Goal: Find specific page/section: Locate item on page

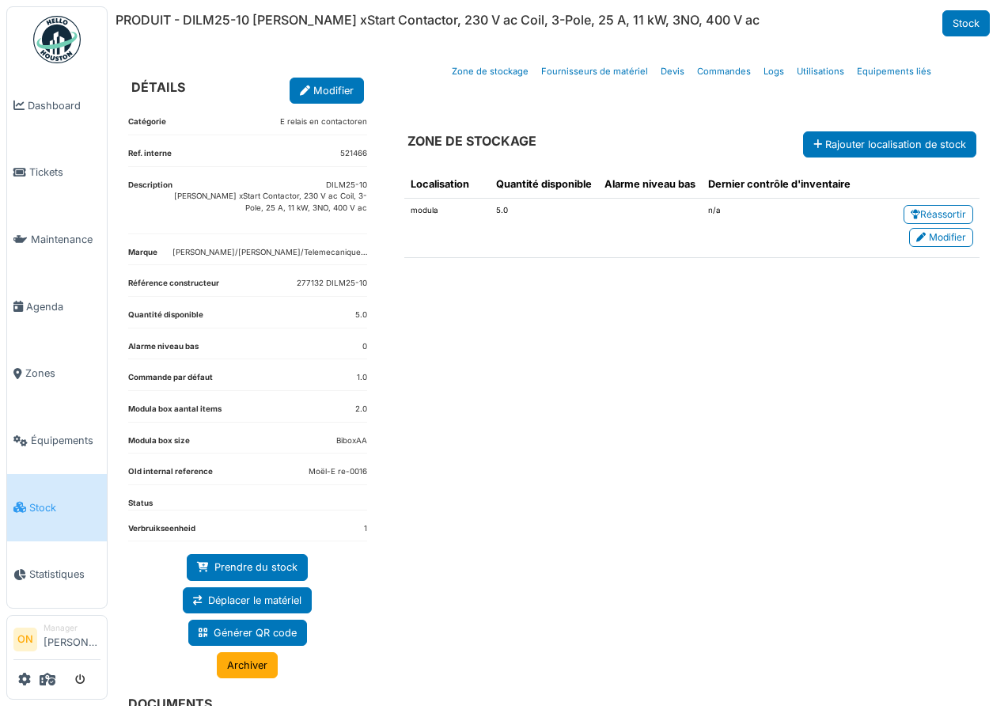
scroll to position [59, 0]
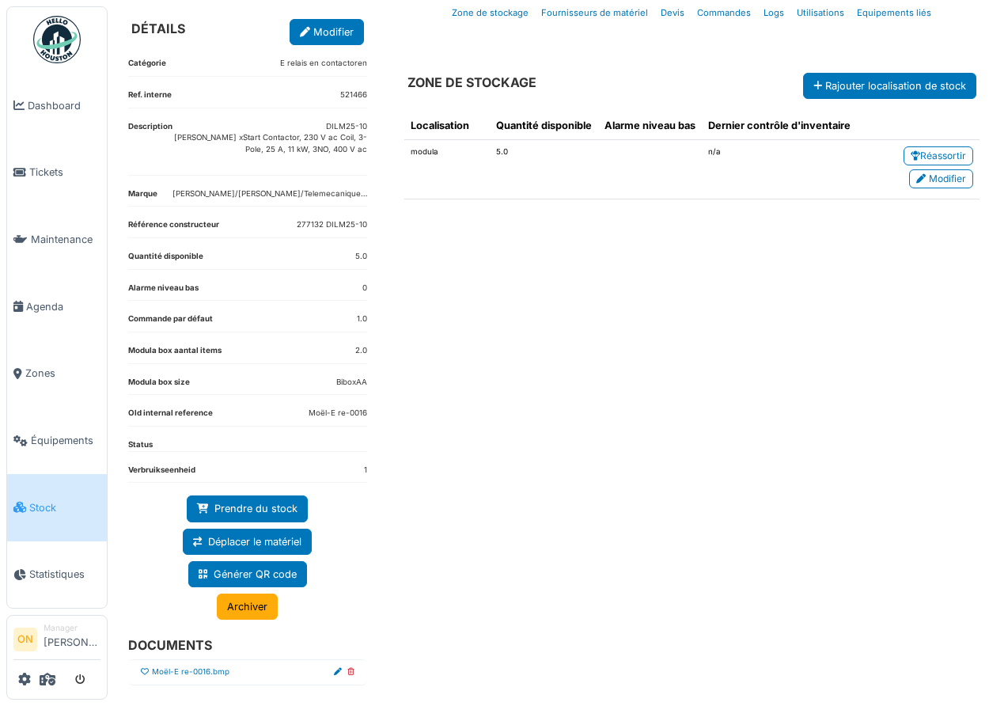
click at [144, 670] on icon at bounding box center [145, 672] width 8 height 8
click at [498, 565] on div "Localisation Quantité disponible Alarme niveau bas Dernier contrôle d'inventair…" at bounding box center [692, 379] width 601 height 560
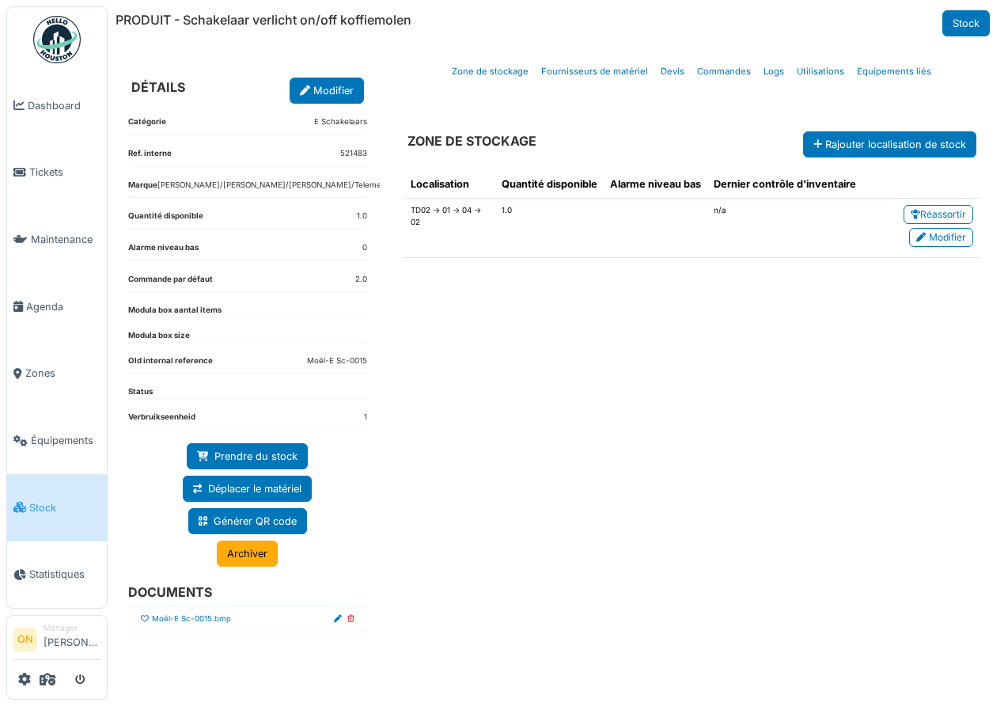
click at [349, 618] on icon at bounding box center [351, 619] width 7 height 8
click at [146, 619] on icon at bounding box center [145, 619] width 8 height 8
click at [549, 569] on div "Localisation Quantité disponible Alarme niveau bas Dernier contrôle d'inventair…" at bounding box center [692, 413] width 601 height 511
click at [352, 619] on li "Moël-E Sc-0016.bmp" at bounding box center [247, 619] width 239 height 26
click at [352, 619] on icon at bounding box center [351, 619] width 7 height 8
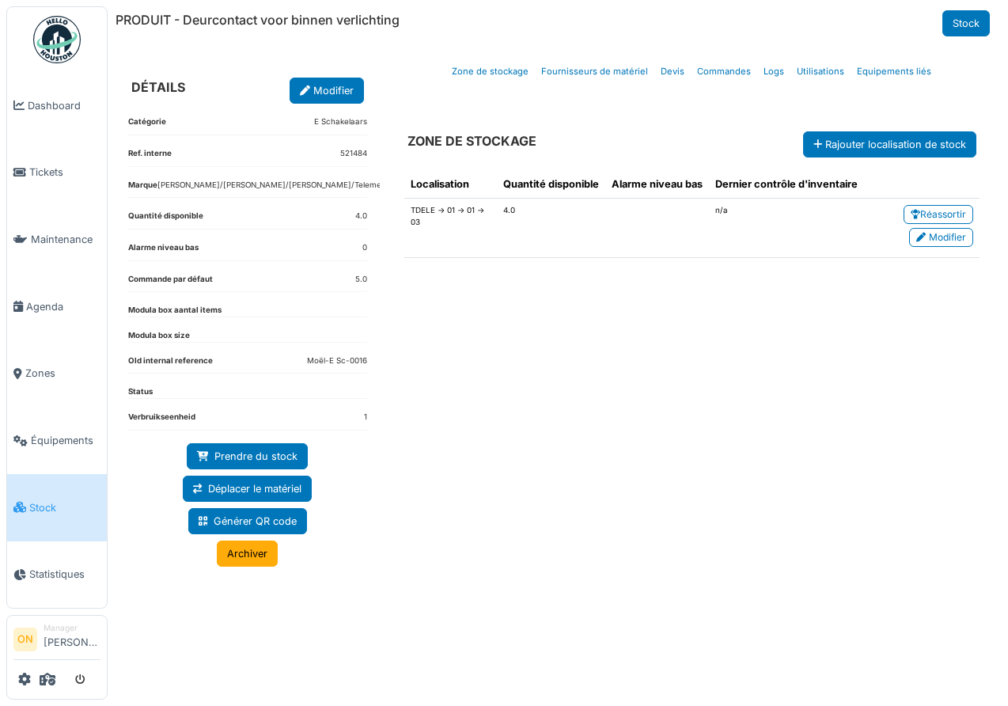
click at [661, 404] on div "Localisation Quantité disponible Alarme niveau bas Dernier contrôle d'inventair…" at bounding box center [692, 413] width 601 height 511
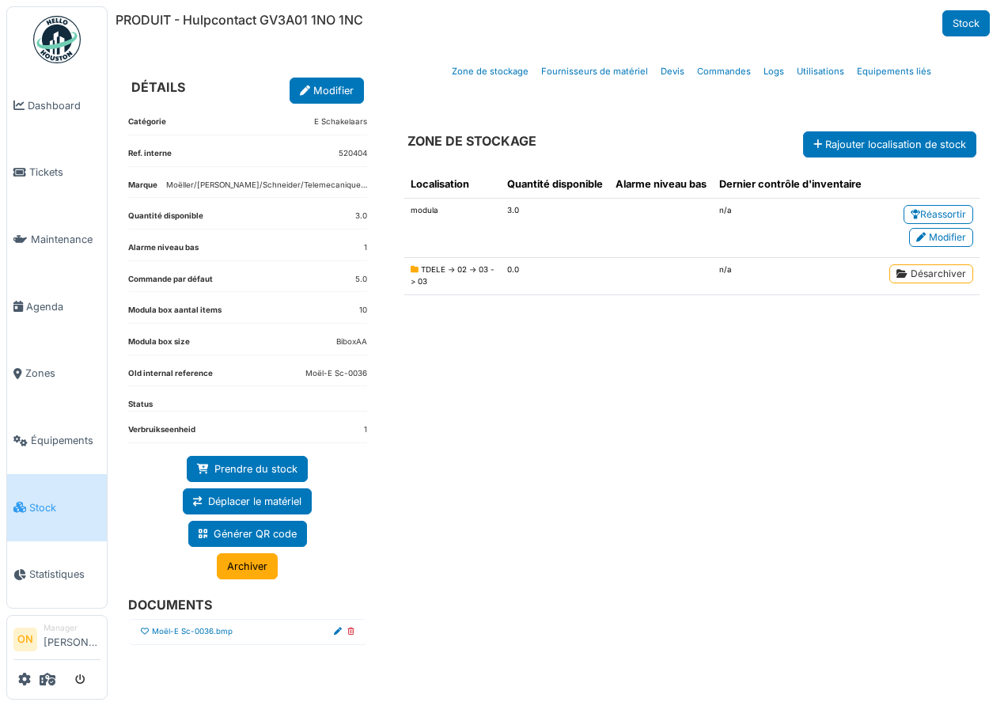
click at [353, 630] on icon at bounding box center [351, 632] width 7 height 8
click at [599, 454] on div "Localisation Quantité disponible Alarme niveau bas Dernier contrôle d'inventair…" at bounding box center [692, 413] width 601 height 511
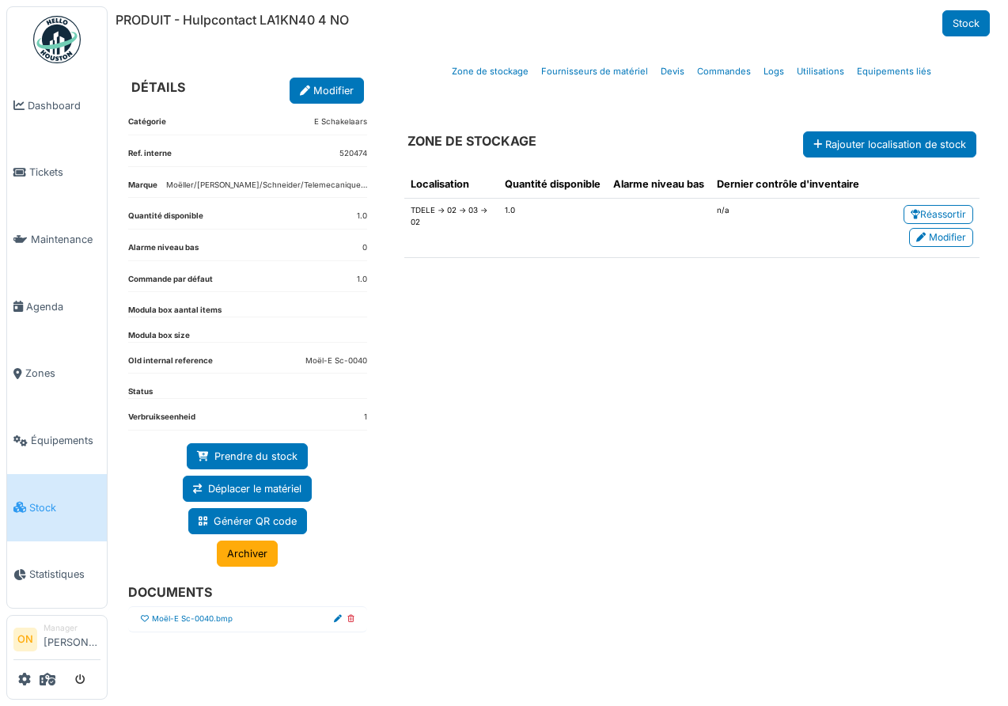
click at [353, 617] on icon at bounding box center [351, 619] width 7 height 8
click at [549, 427] on div "Localisation Quantité disponible Alarme niveau bas Dernier contrôle d'inventair…" at bounding box center [692, 413] width 601 height 511
click at [145, 617] on icon at bounding box center [145, 619] width 8 height 8
click at [674, 540] on div "Localisation Quantité disponible Alarme niveau bas Dernier contrôle d'inventair…" at bounding box center [692, 413] width 601 height 511
click at [350, 617] on icon at bounding box center [351, 619] width 7 height 8
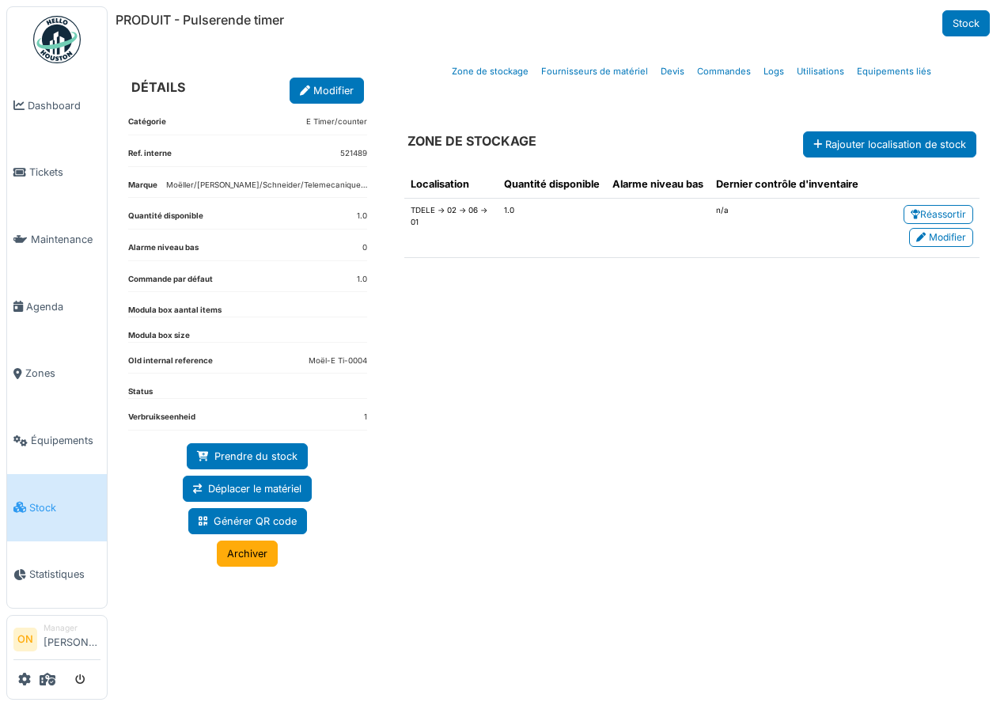
click at [565, 404] on div "Localisation Quantité disponible Alarme niveau bas Dernier contrôle d'inventair…" at bounding box center [692, 413] width 601 height 511
click at [143, 619] on icon at bounding box center [145, 619] width 8 height 8
click at [529, 533] on div "Localisation Quantité disponible Alarme niveau bas Dernier contrôle d'inventair…" at bounding box center [692, 413] width 601 height 511
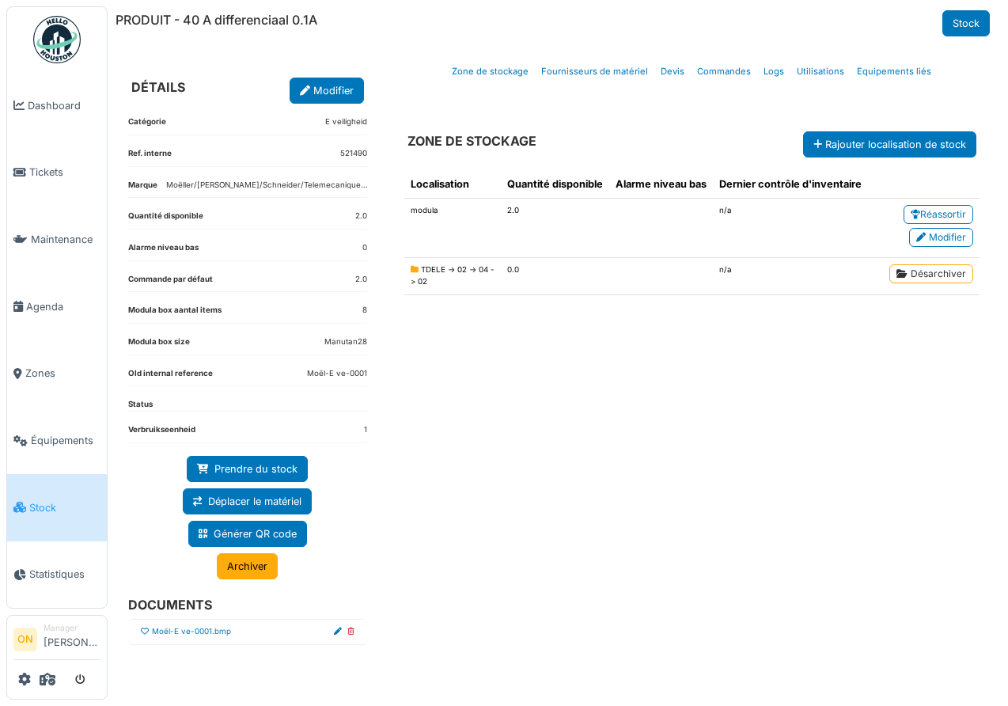
click at [351, 629] on icon at bounding box center [351, 632] width 7 height 8
click at [643, 417] on div "Localisation Quantité disponible Alarme niveau bas Dernier contrôle d'inventair…" at bounding box center [692, 413] width 601 height 511
click at [145, 632] on icon at bounding box center [145, 632] width 8 height 8
click at [525, 549] on div "Localisation Quantité disponible Alarme niveau bas Dernier contrôle d'inventair…" at bounding box center [692, 413] width 601 height 511
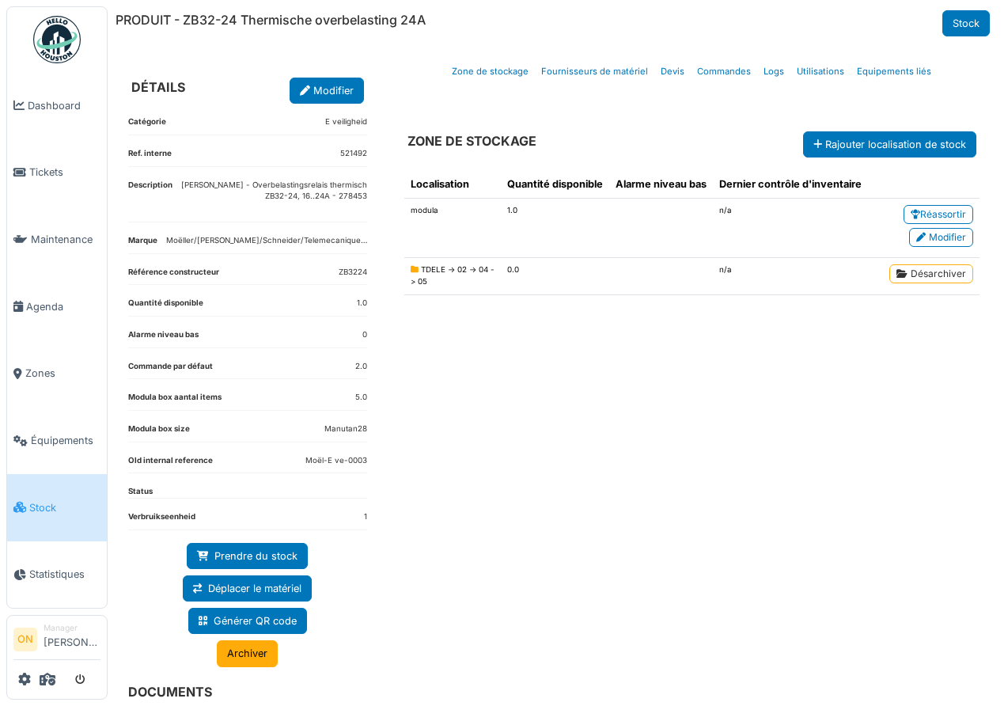
scroll to position [49, 0]
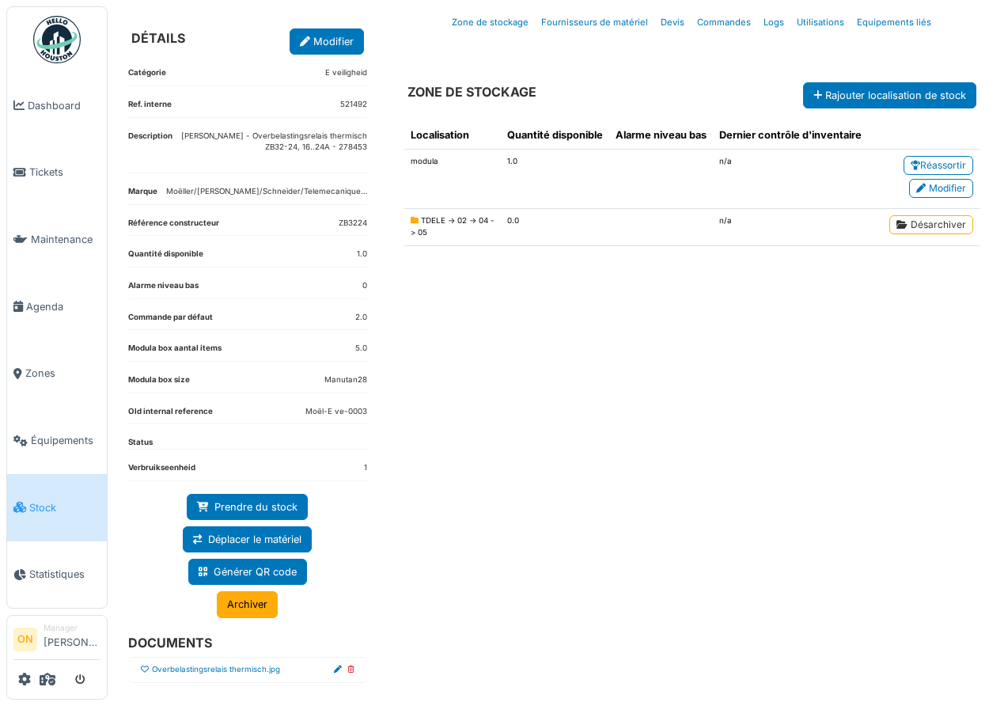
click at [142, 668] on icon at bounding box center [145, 670] width 8 height 8
click at [530, 535] on div "Localisation Quantité disponible Alarme niveau bas Dernier contrôle d'inventair…" at bounding box center [692, 388] width 601 height 560
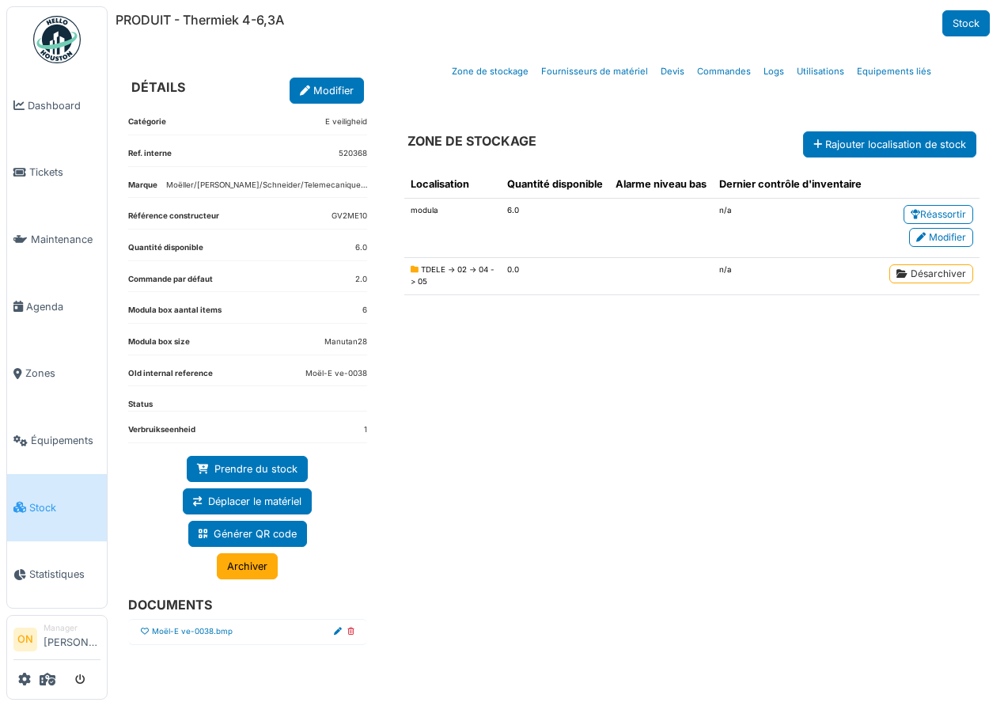
click at [358, 630] on li "Moël-E ve-0038.bmp" at bounding box center [247, 632] width 239 height 26
click at [352, 629] on icon at bounding box center [351, 632] width 7 height 8
click at [545, 399] on div "Localisation Quantité disponible Alarme niveau bas Dernier contrôle d'inventair…" at bounding box center [692, 413] width 601 height 511
click at [144, 630] on icon at bounding box center [145, 632] width 8 height 8
click at [591, 546] on div "Localisation Quantité disponible Alarme niveau bas Dernier contrôle d'inventair…" at bounding box center [692, 413] width 601 height 511
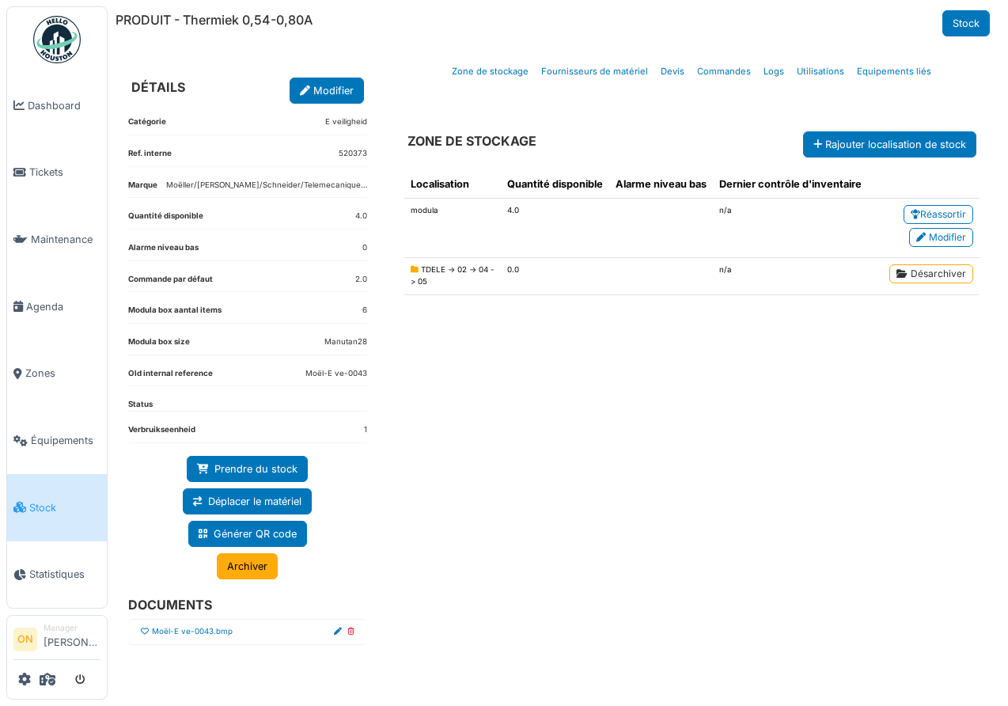
click at [350, 629] on icon at bounding box center [351, 632] width 7 height 8
click at [602, 465] on div "Localisation Quantité disponible Alarme niveau bas Dernier contrôle d'inventair…" at bounding box center [692, 413] width 601 height 511
click at [145, 632] on icon at bounding box center [145, 632] width 8 height 8
click at [636, 493] on div "Localisation Quantité disponible Alarme niveau bas Dernier contrôle d'inventair…" at bounding box center [692, 413] width 601 height 511
click at [355, 630] on li "Moël-E ve-0048.bmp" at bounding box center [247, 632] width 239 height 26
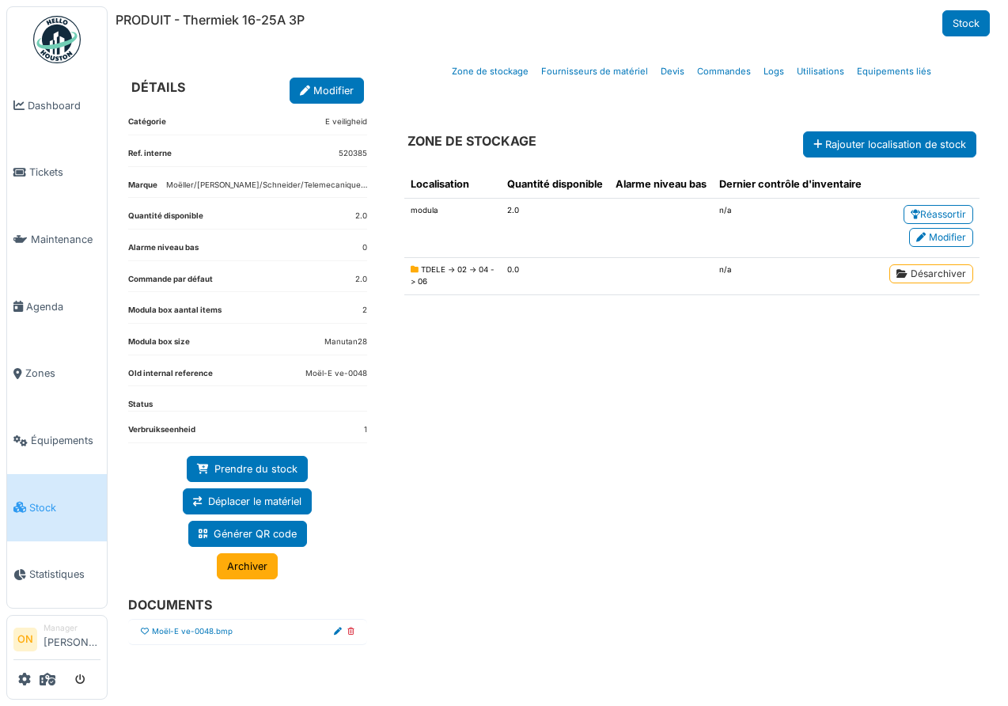
click at [351, 631] on icon at bounding box center [351, 632] width 7 height 8
drag, startPoint x: 686, startPoint y: 458, endPoint x: 697, endPoint y: 458, distance: 11.1
click at [686, 458] on div "Localisation Quantité disponible Alarme niveau bas Dernier contrôle d'inventair…" at bounding box center [692, 413] width 601 height 511
click at [146, 630] on icon at bounding box center [145, 632] width 8 height 8
click at [596, 553] on div "Localisation Quantité disponible Alarme niveau bas Dernier contrôle d'inventair…" at bounding box center [692, 413] width 601 height 511
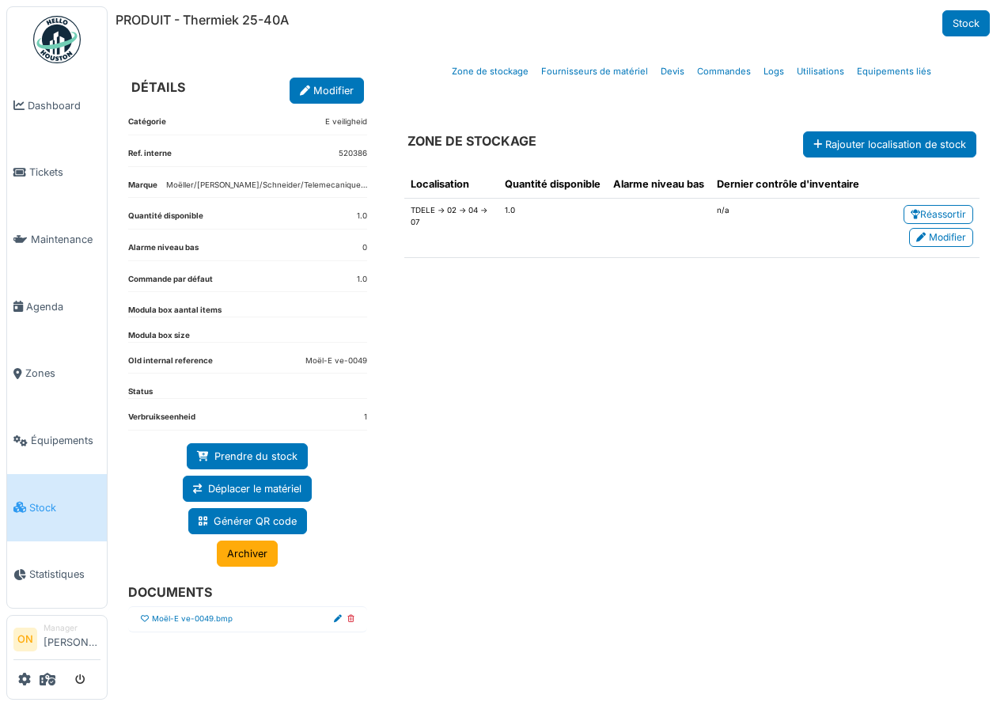
click at [350, 619] on icon at bounding box center [351, 619] width 7 height 8
drag, startPoint x: 609, startPoint y: 452, endPoint x: 631, endPoint y: 439, distance: 25.9
click at [609, 452] on div "Localisation Quantité disponible Alarme niveau bas Dernier contrôle d'inventair…" at bounding box center [692, 413] width 601 height 511
click at [675, 386] on div "Localisation Quantité disponible Alarme niveau bas Dernier contrôle d'inventair…" at bounding box center [692, 413] width 601 height 511
click at [146, 620] on icon at bounding box center [145, 619] width 8 height 8
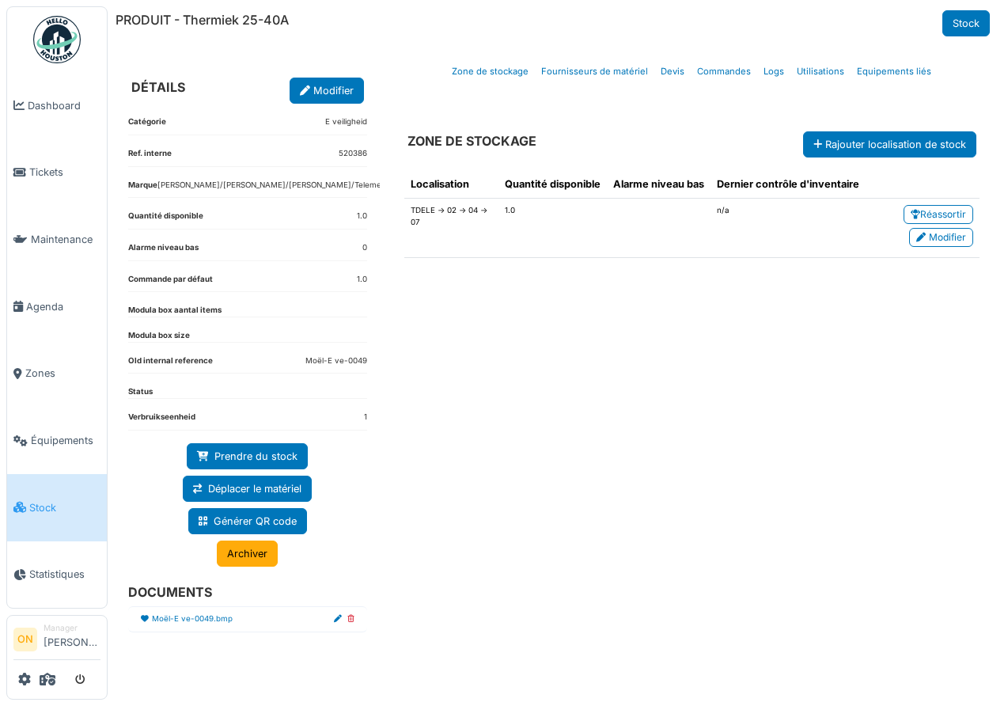
click at [649, 488] on div "Localisation Quantité disponible Alarme niveau bas Dernier contrôle d'inventair…" at bounding box center [692, 413] width 601 height 511
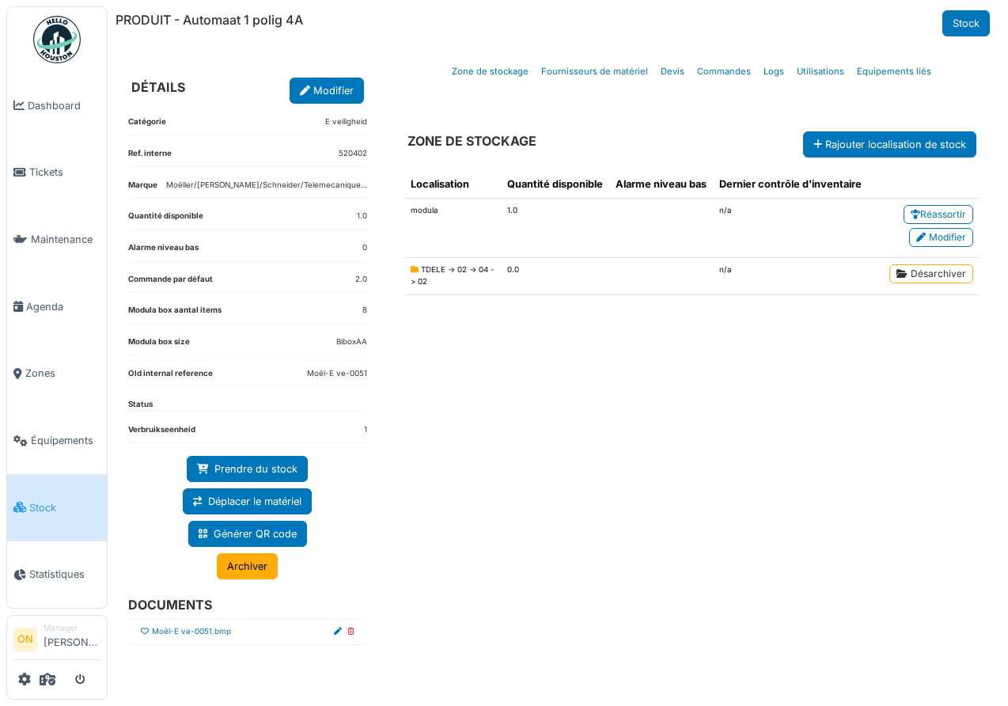
click at [351, 630] on icon at bounding box center [351, 632] width 7 height 8
click at [593, 396] on div "Localisation Quantité disponible Alarme niveau bas Dernier contrôle d'inventair…" at bounding box center [692, 413] width 601 height 511
click at [146, 632] on icon at bounding box center [145, 632] width 8 height 8
click at [543, 520] on div "Localisation Quantité disponible Alarme niveau bas Dernier contrôle d'inventair…" at bounding box center [692, 413] width 601 height 511
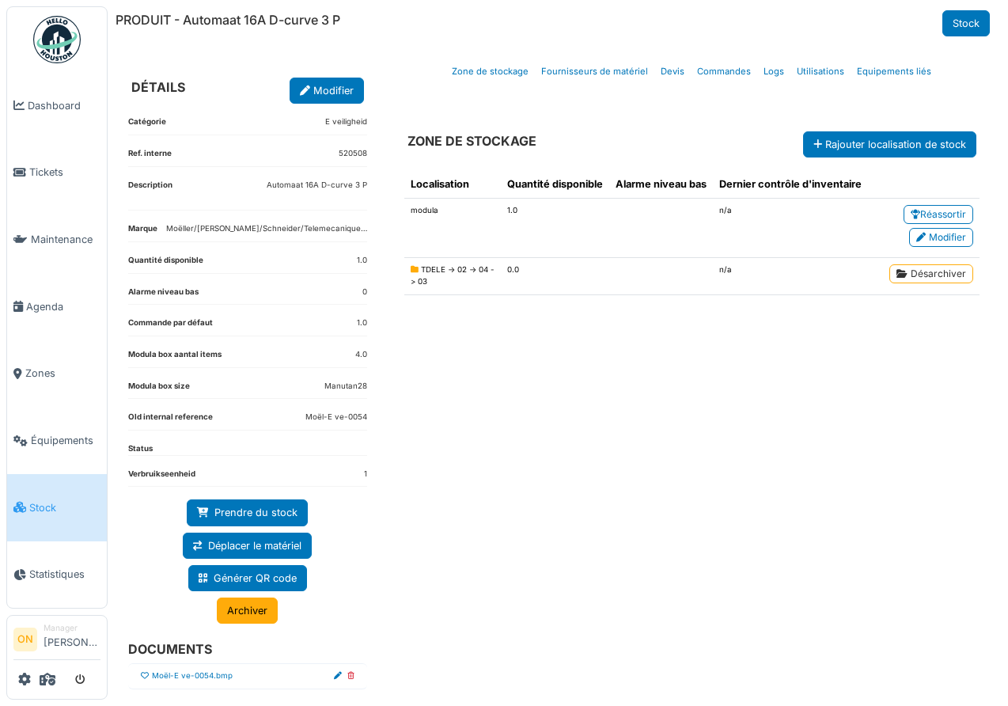
click at [350, 674] on icon at bounding box center [351, 676] width 7 height 8
click at [628, 427] on div "Localisation Quantité disponible Alarme niveau bas Dernier contrôle d'inventair…" at bounding box center [692, 413] width 601 height 511
click at [142, 670] on div at bounding box center [145, 676] width 8 height 12
click at [142, 674] on icon at bounding box center [145, 676] width 8 height 8
click at [470, 534] on div "Localisation Quantité disponible Alarme niveau bas Dernier contrôle d'inventair…" at bounding box center [692, 425] width 601 height 535
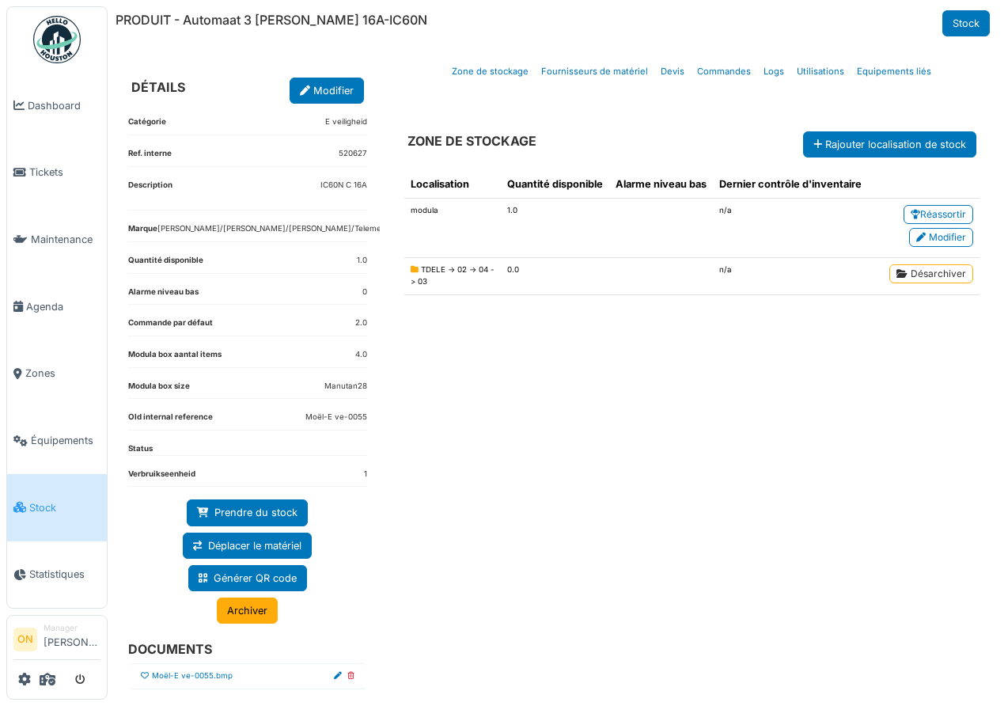
click at [353, 676] on icon at bounding box center [351, 676] width 7 height 8
click at [751, 393] on div "Localisation Quantité disponible Alarme niveau bas Dernier contrôle d'inventair…" at bounding box center [692, 413] width 601 height 511
click at [144, 676] on icon at bounding box center [145, 676] width 8 height 8
click at [583, 503] on div "Localisation Quantité disponible Alarme niveau bas Dernier contrôle d'inventair…" at bounding box center [692, 425] width 601 height 535
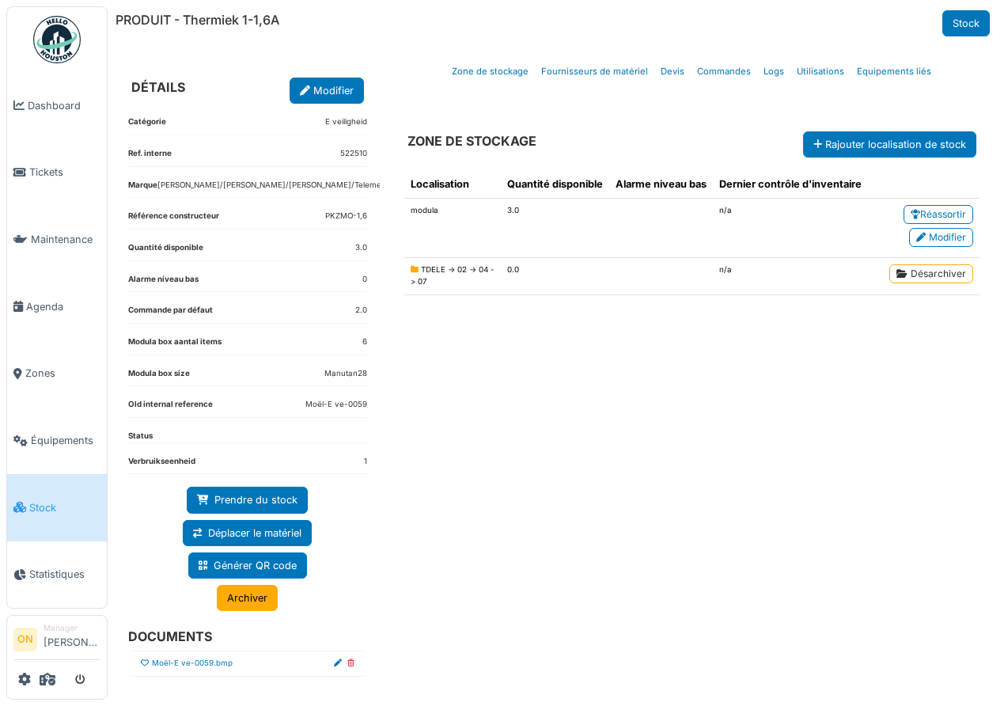
click at [353, 665] on icon at bounding box center [351, 663] width 7 height 8
click at [146, 663] on icon at bounding box center [145, 663] width 8 height 8
click at [511, 513] on div "Localisation Quantité disponible Alarme niveau bas Dernier contrôle d'inventair…" at bounding box center [692, 419] width 601 height 522
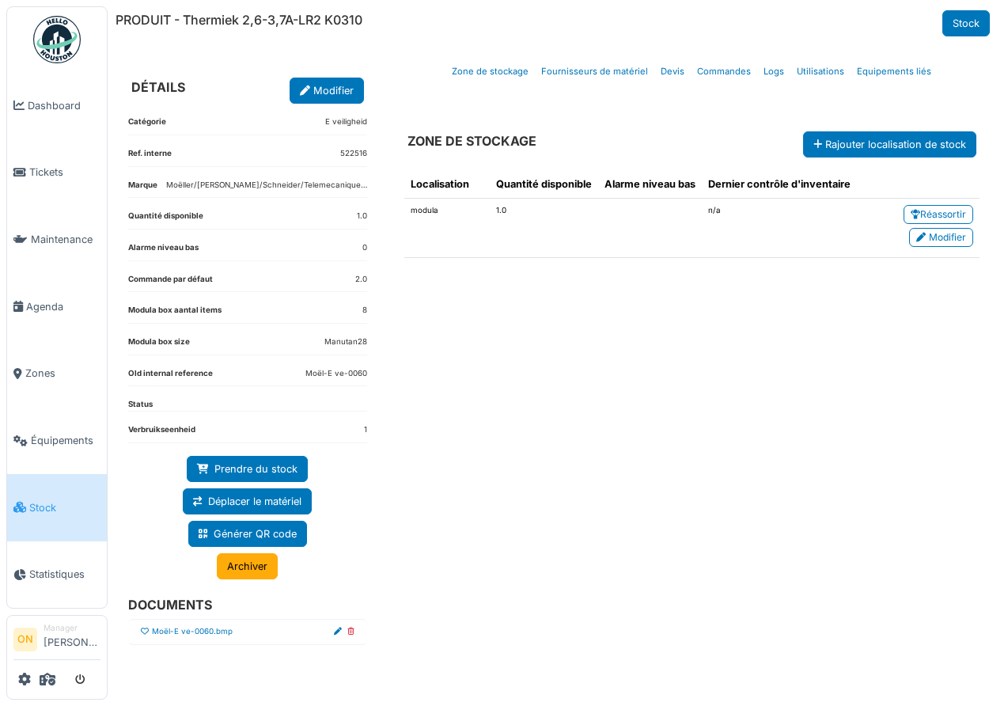
click at [348, 629] on icon at bounding box center [351, 632] width 7 height 8
click at [655, 381] on div "Localisation Quantité disponible Alarme niveau bas Dernier contrôle d'inventair…" at bounding box center [692, 413] width 601 height 511
click at [147, 632] on icon at bounding box center [145, 632] width 8 height 8
click at [511, 499] on div "Localisation Quantité disponible Alarme niveau bas Dernier contrôle d'inventair…" at bounding box center [692, 413] width 601 height 511
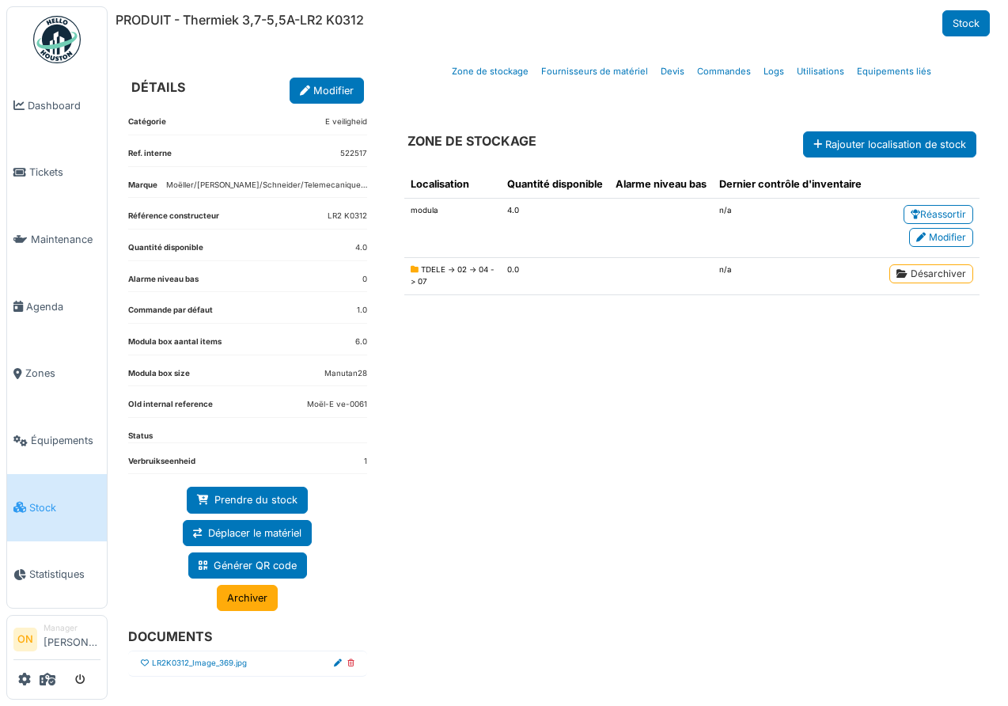
click at [146, 661] on icon at bounding box center [145, 663] width 8 height 8
click at [577, 511] on div "Localisation Quantité disponible Alarme niveau bas Dernier contrôle d'inventair…" at bounding box center [692, 419] width 601 height 522
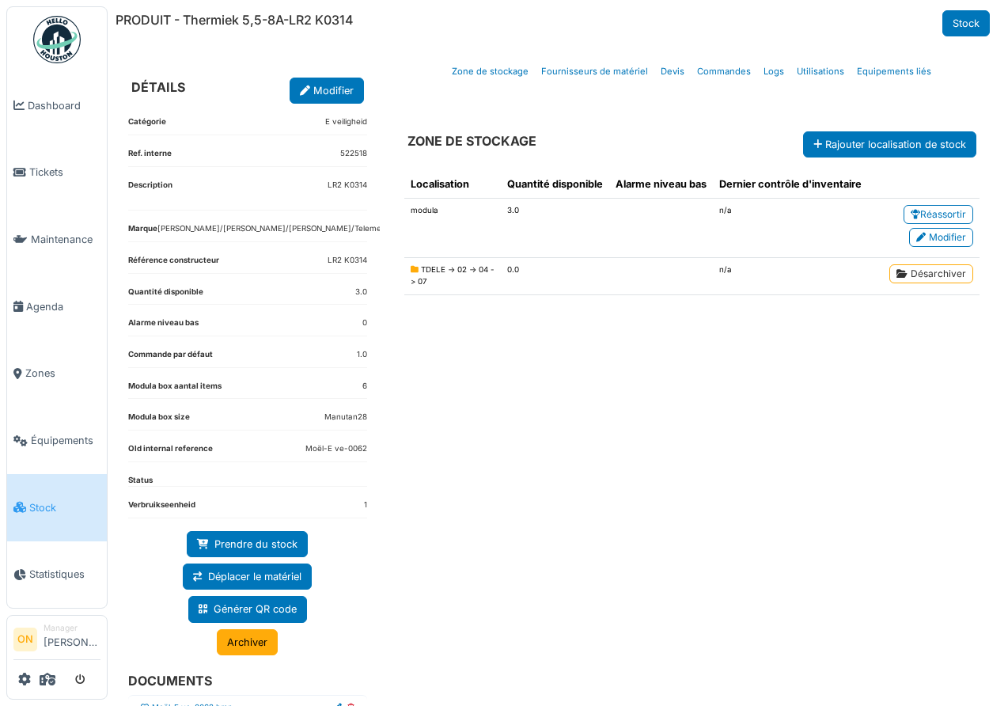
scroll to position [49, 0]
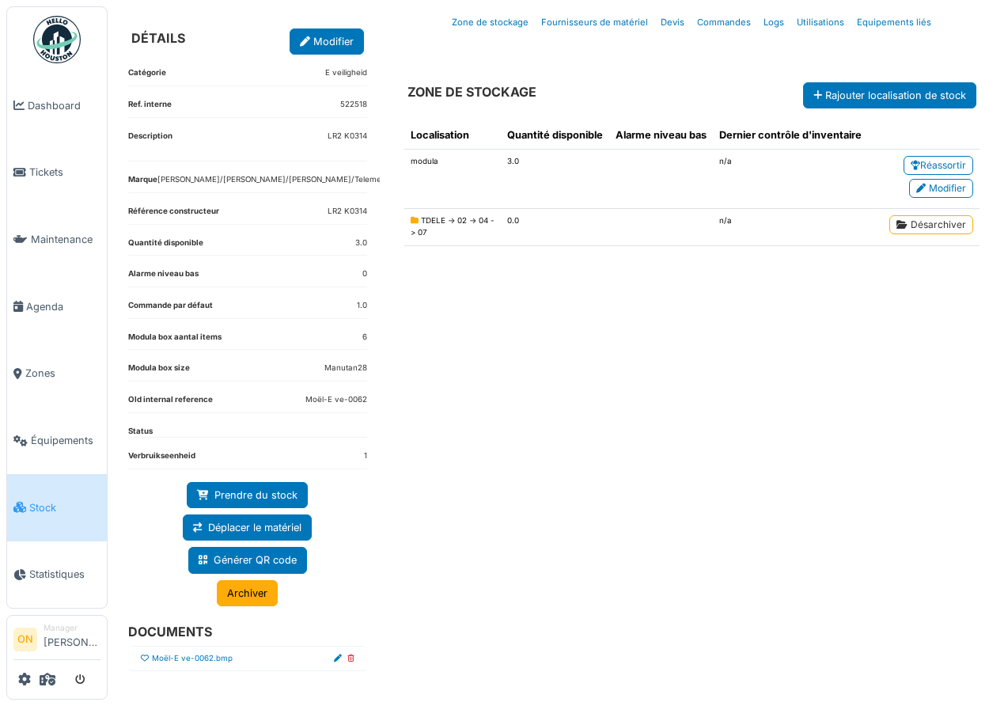
click at [352, 659] on icon at bounding box center [351, 659] width 7 height 8
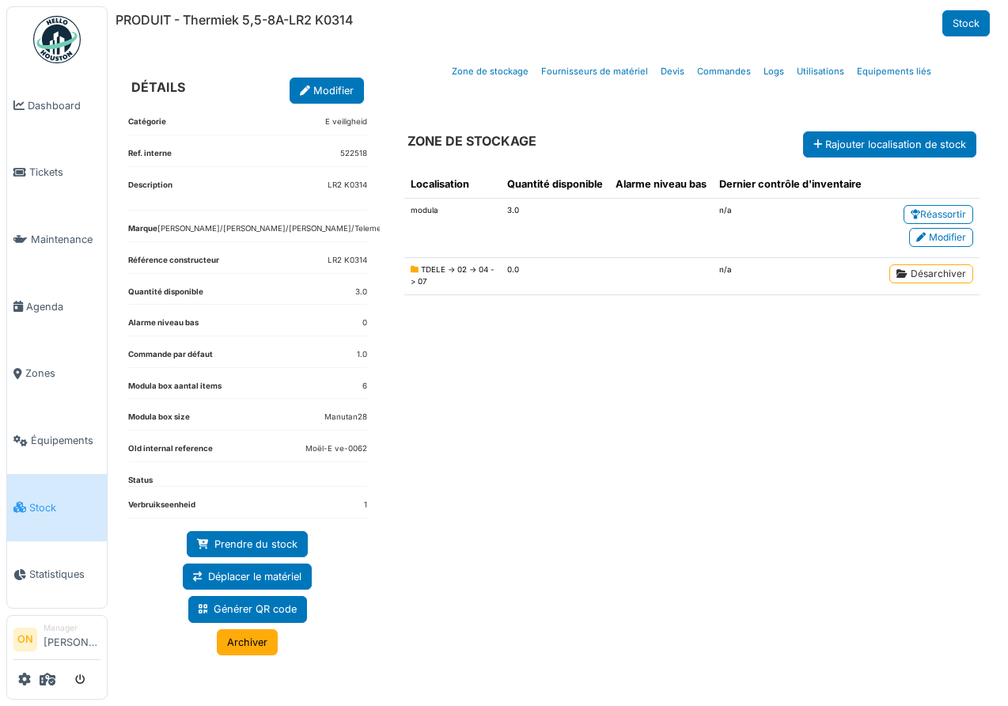
click at [583, 421] on div "Localisation Quantité disponible Alarme niveau bas Dernier contrôle d'inventair…" at bounding box center [692, 417] width 601 height 519
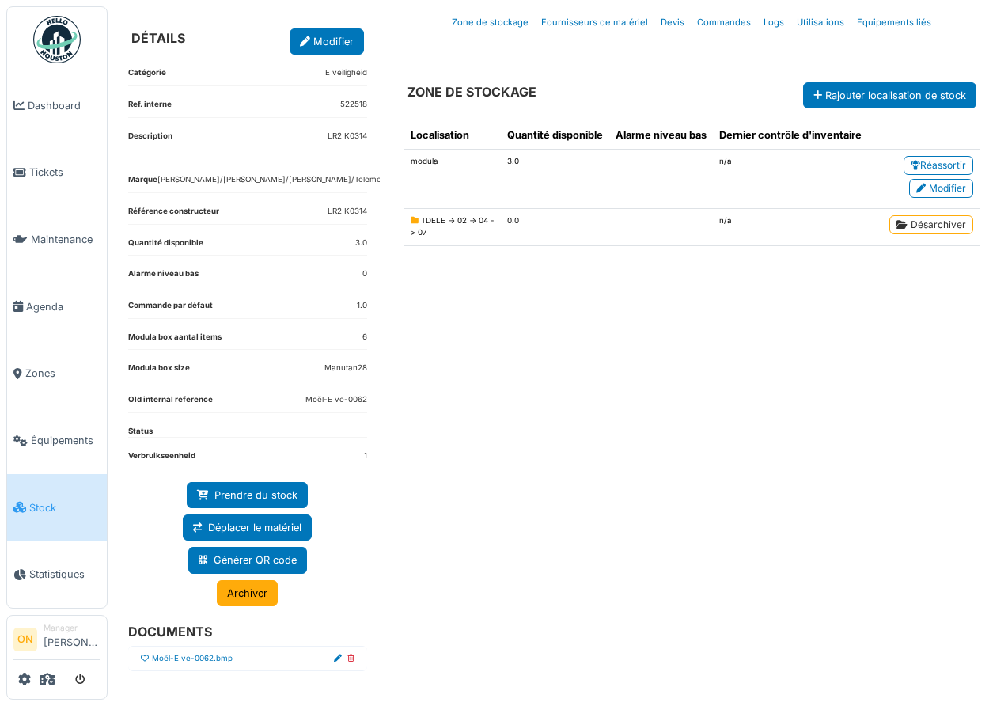
click at [142, 657] on icon at bounding box center [145, 659] width 8 height 8
click at [641, 515] on div "Localisation Quantité disponible Alarme niveau bas Dernier contrôle d'inventair…" at bounding box center [692, 388] width 601 height 560
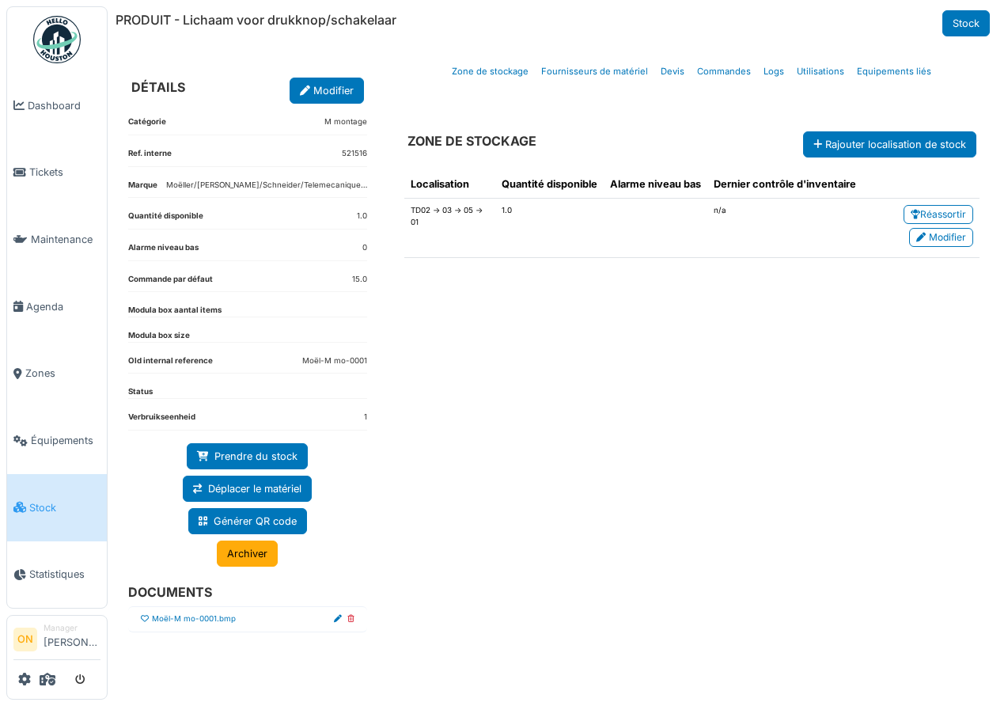
click at [350, 617] on icon at bounding box center [351, 619] width 7 height 8
click at [630, 393] on div "Localisation Quantité disponible Alarme niveau bas Dernier contrôle d'inventair…" at bounding box center [692, 413] width 601 height 511
click at [146, 617] on icon at bounding box center [145, 619] width 8 height 8
click at [632, 492] on div "Localisation Quantité disponible Alarme niveau bas Dernier contrôle d'inventair…" at bounding box center [692, 413] width 601 height 511
